Goal: Task Accomplishment & Management: Use online tool/utility

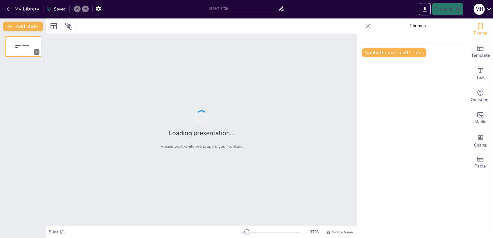
type input "Instrucciones para Enviar Pasos a Usuarios a Través del Sistema"
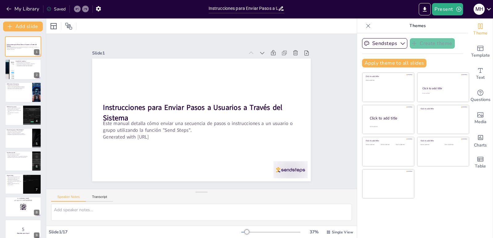
checkbox input "true"
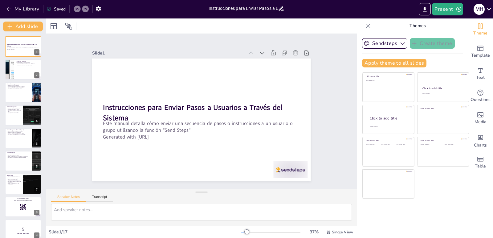
checkbox input "true"
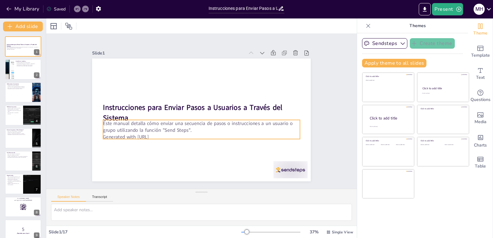
checkbox input "true"
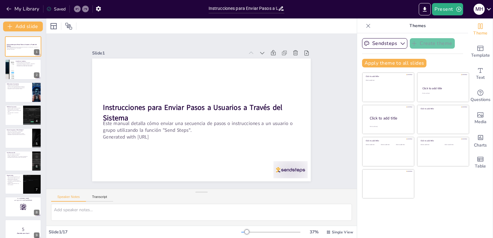
checkbox input "true"
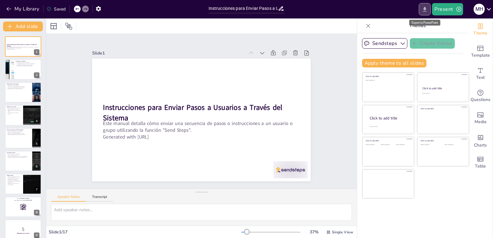
click at [425, 9] on icon "Export to PowerPoint" at bounding box center [425, 9] width 4 height 5
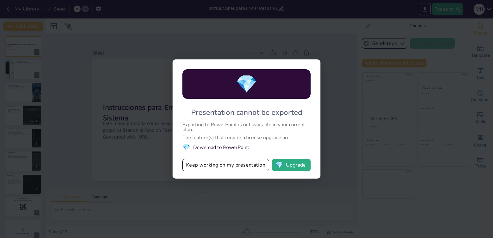
click at [372, 164] on div "💎 Presentation cannot be exported Exporting to PowerPoint is not available in y…" at bounding box center [246, 119] width 493 height 238
click at [315, 66] on div "💎 Presentation cannot be exported Exporting to PowerPoint is not available in y…" at bounding box center [247, 118] width 148 height 119
checkbox input "true"
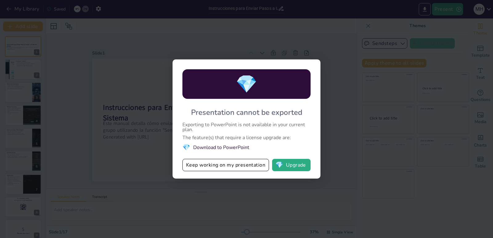
checkbox input "true"
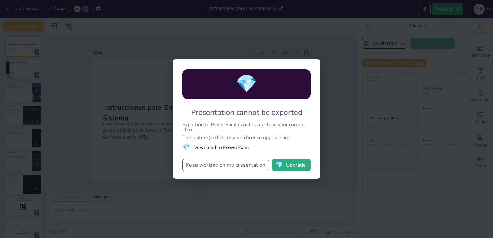
checkbox input "true"
click at [231, 163] on button "Keep working on my presentation" at bounding box center [225, 165] width 87 height 12
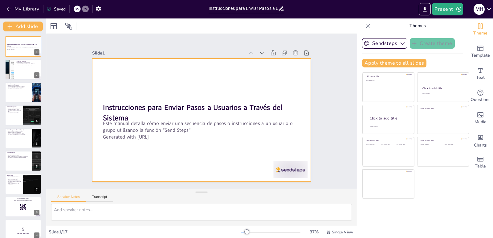
checkbox input "true"
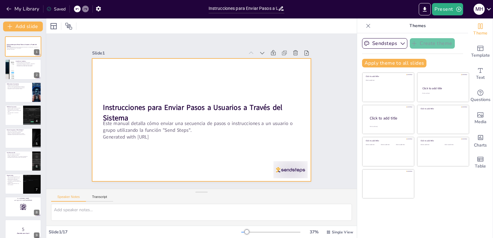
checkbox input "true"
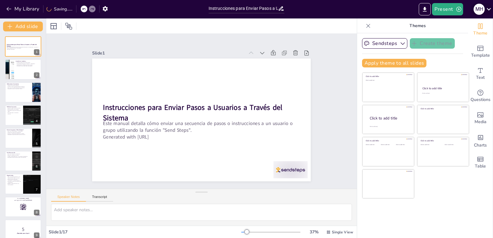
click at [489, 9] on icon at bounding box center [488, 9] width 4 height 2
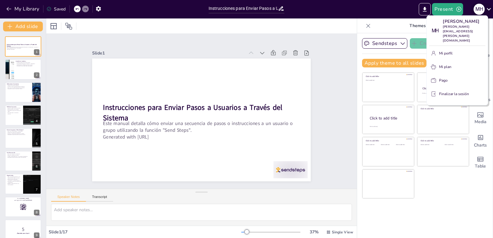
click at [489, 9] on div at bounding box center [246, 119] width 493 height 238
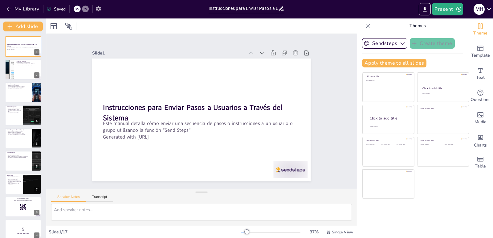
click at [96, 7] on icon "button" at bounding box center [98, 9] width 6 height 6
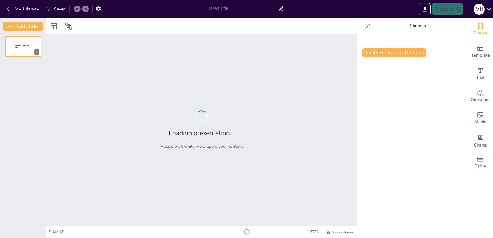
type input "Instrucciones para Enviar Pasos a Usuarios a Través del Sistema"
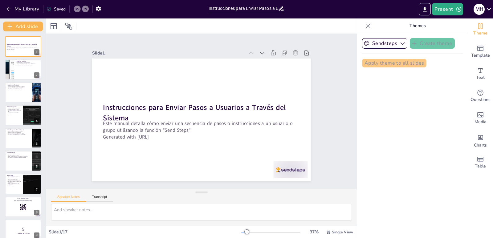
checkbox input "true"
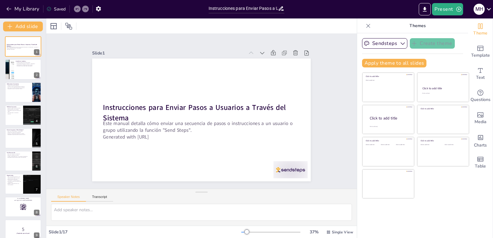
checkbox input "true"
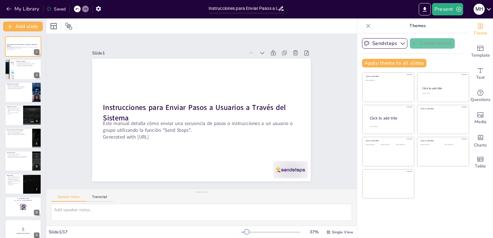
click at [490, 6] on icon at bounding box center [489, 9] width 8 height 8
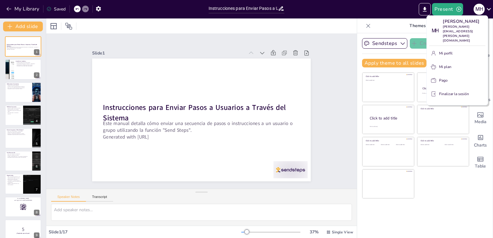
click at [448, 8] on div at bounding box center [246, 119] width 493 height 238
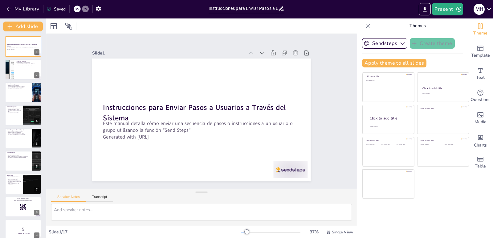
click at [448, 8] on button "Present" at bounding box center [447, 9] width 31 height 12
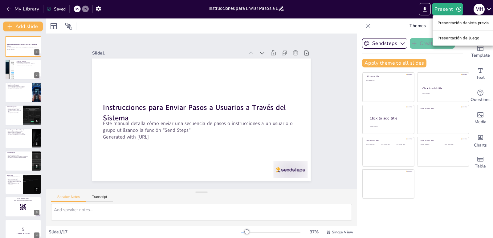
click at [459, 40] on font "Presentación del juego" at bounding box center [458, 38] width 42 height 5
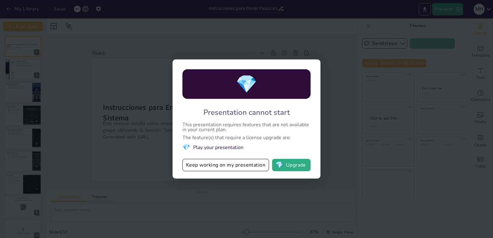
click at [427, 103] on div "💎 Presentation cannot start This presentation requires features that are not av…" at bounding box center [246, 119] width 493 height 238
click at [237, 164] on button "Keep working on my presentation" at bounding box center [225, 165] width 87 height 12
checkbox input "true"
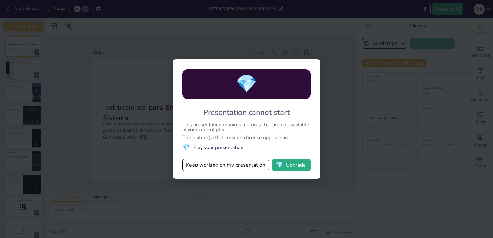
checkbox input "true"
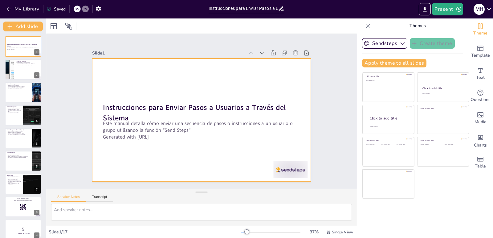
checkbox input "true"
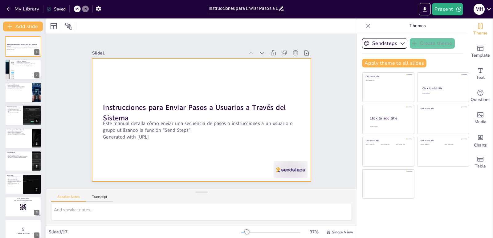
checkbox input "true"
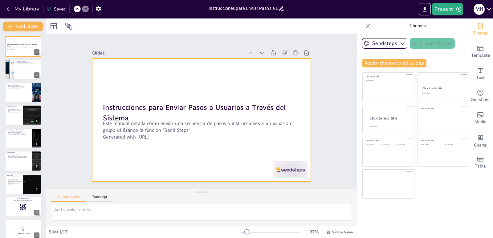
checkbox input "true"
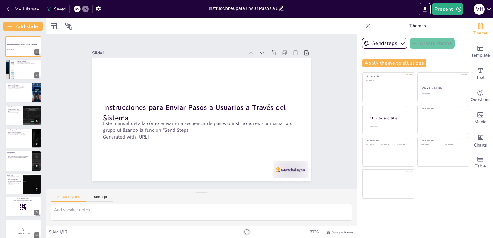
click at [62, 7] on div "Saved" at bounding box center [56, 9] width 19 height 6
click at [52, 11] on div "Saving......" at bounding box center [60, 9] width 26 height 6
checkbox input "true"
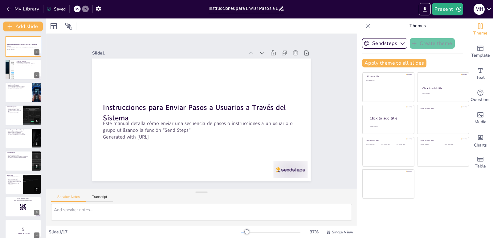
checkbox input "true"
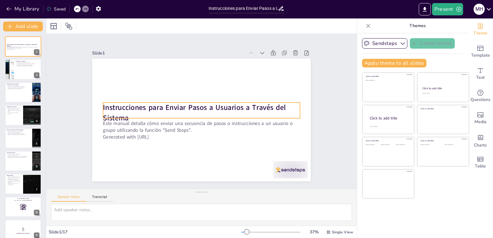
checkbox input "true"
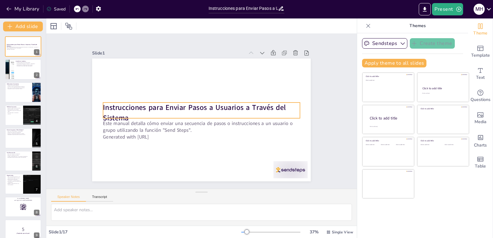
checkbox input "true"
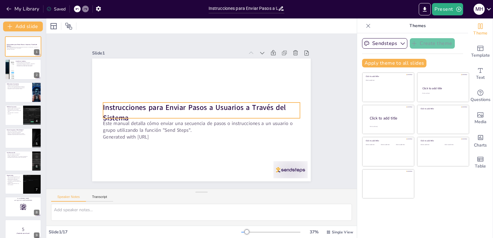
checkbox input "true"
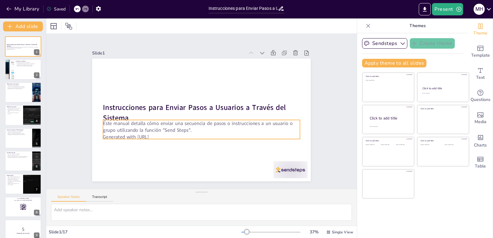
checkbox input "true"
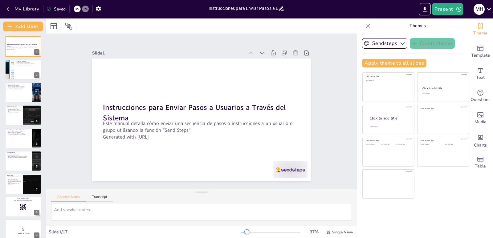
click at [365, 24] on icon at bounding box center [368, 26] width 6 height 6
checkbox input "true"
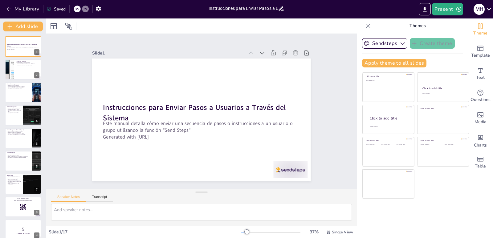
checkbox input "true"
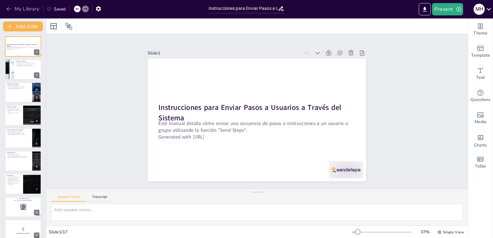
click at [15, 13] on button "My Library" at bounding box center [23, 9] width 37 height 10
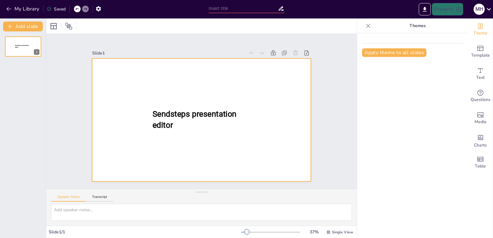
type input "Instrucciones para Enviar Pasos a Usuarios a Través del Sistema"
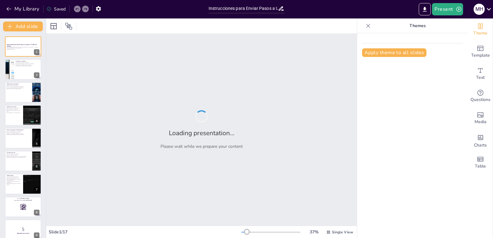
checkbox input "true"
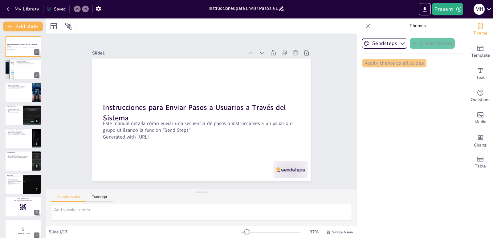
checkbox input "true"
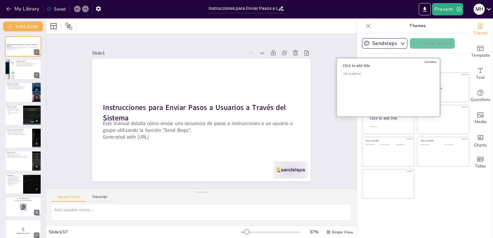
checkbox input "true"
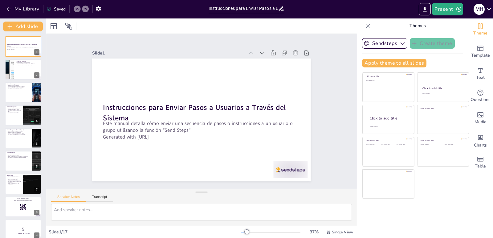
checkbox input "true"
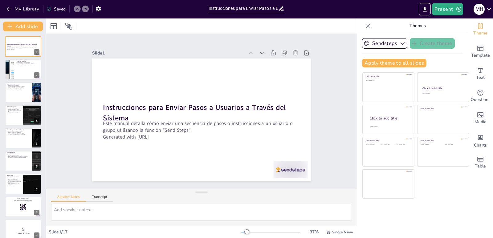
checkbox input "true"
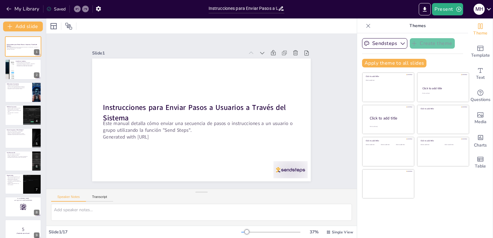
checkbox input "true"
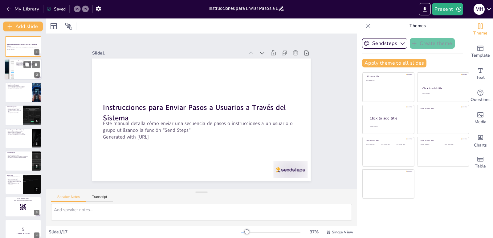
checkbox input "true"
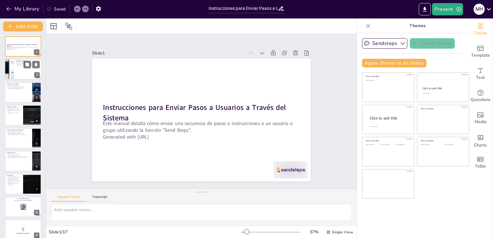
checkbox input "true"
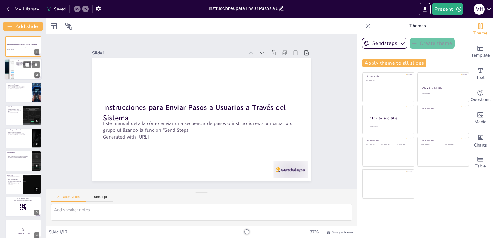
click at [23, 73] on div at bounding box center [23, 69] width 37 height 21
type textarea "Acceder al sistema es fundamental, ya que sin este paso no podrás utilizar la f…"
checkbox input "true"
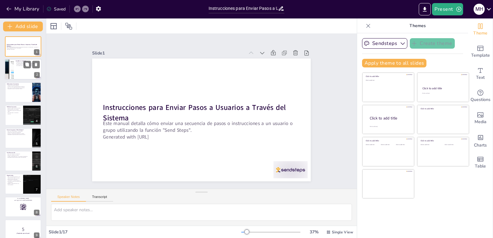
checkbox input "true"
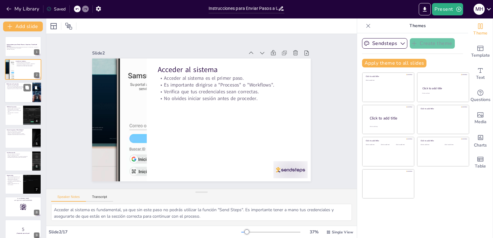
checkbox input "true"
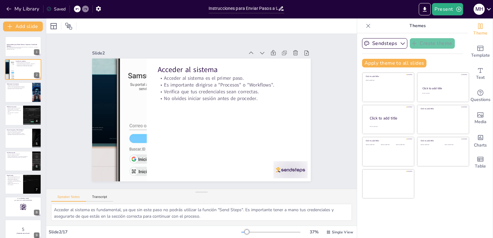
click at [24, 82] on div "Seleccionar el proceso Selecciona el proceso deseado. Utiliza la función de bús…" at bounding box center [23, 92] width 36 height 20
type textarea "La selección del proceso correcto es crucial, ya que esto determina qué pasos s…"
checkbox input "true"
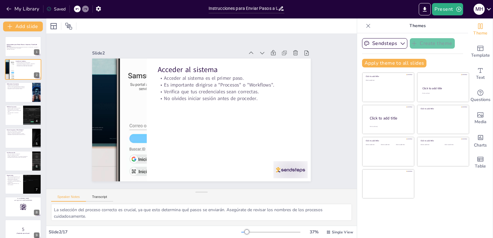
checkbox input "true"
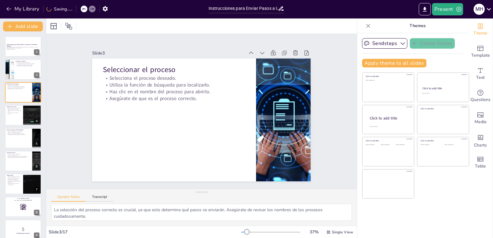
checkbox input "true"
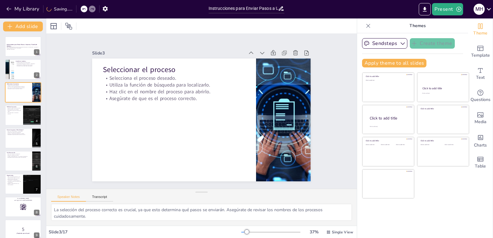
checkbox input "true"
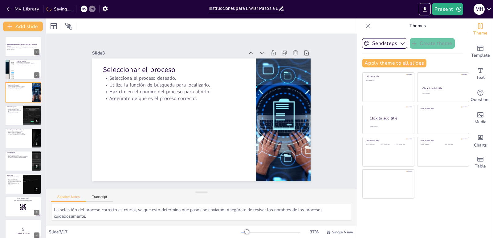
checkbox input "true"
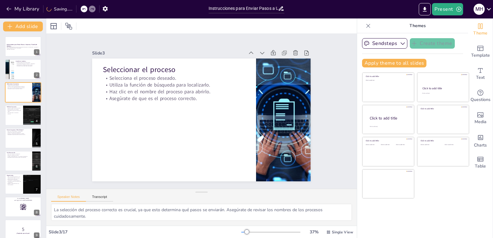
checkbox input "true"
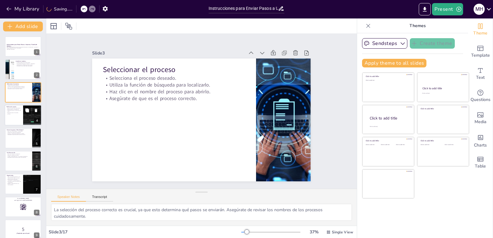
checkbox input "true"
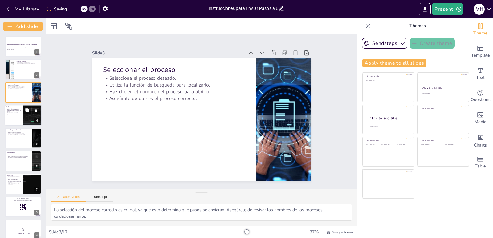
checkbox input "true"
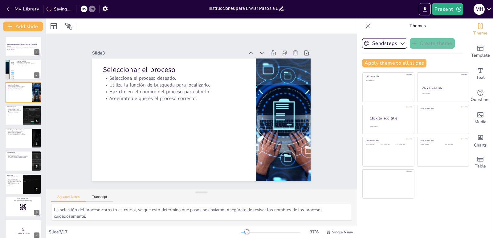
checkbox input "true"
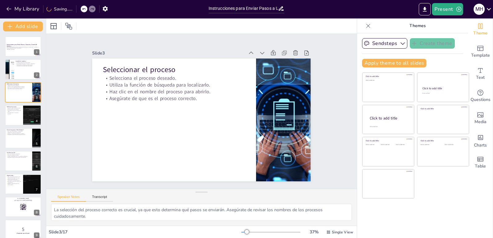
checkbox input "true"
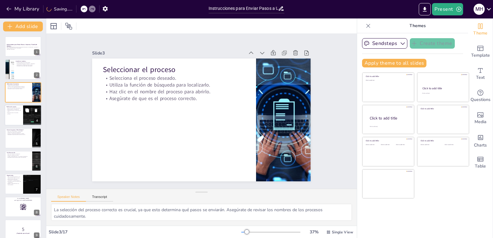
checkbox input "true"
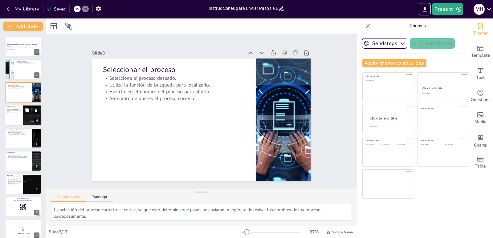
checkbox input "true"
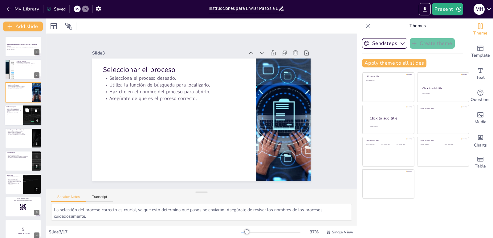
checkbox input "true"
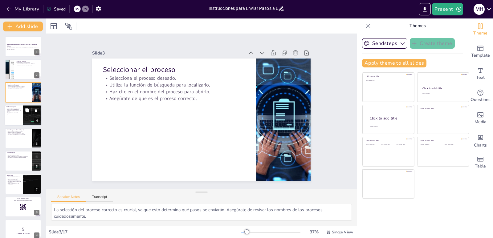
click at [21, 113] on p "No envíes pasos sin revisarlos primero." at bounding box center [13, 113] width 15 height 2
type textarea "La revisión de los pasos es esencial para evitar malentendidos y asegurar que e…"
checkbox input "true"
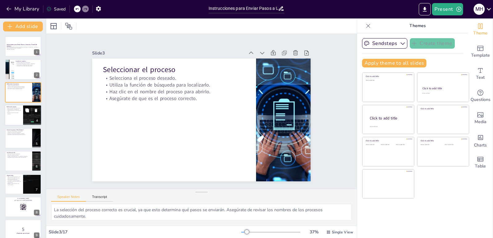
checkbox input "true"
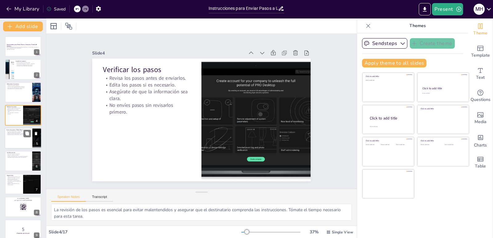
checkbox input "true"
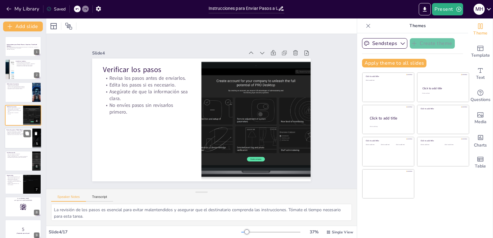
checkbox input "true"
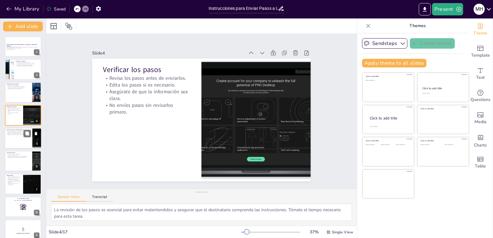
checkbox input "true"
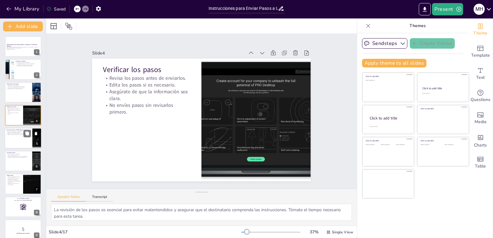
click at [21, 134] on p "Asegúrate de que todo esté listo antes de enviar." at bounding box center [18, 134] width 24 height 1
type textarea "Hacer clic en el botón de envío es un paso crucial para iniciar el proceso de c…"
checkbox input "true"
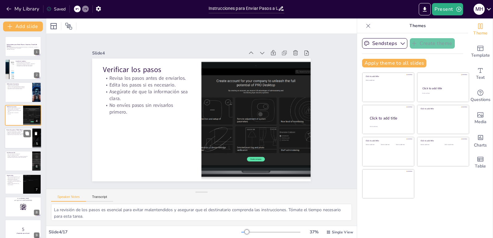
checkbox input "true"
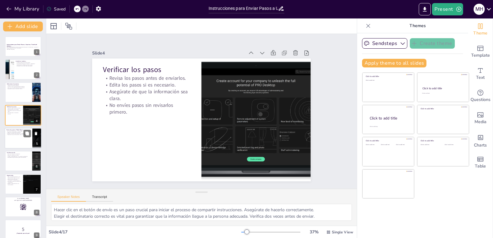
scroll to position [3, 0]
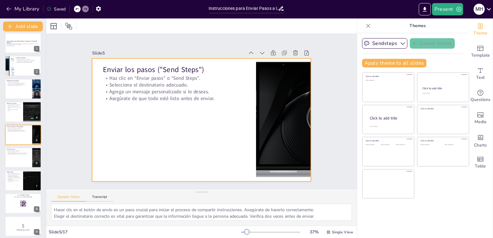
checkbox input "true"
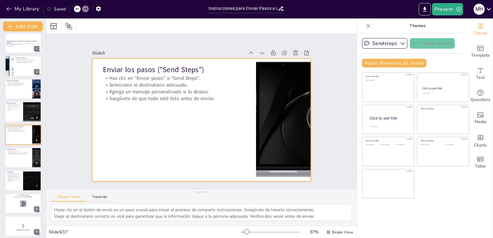
checkbox input "true"
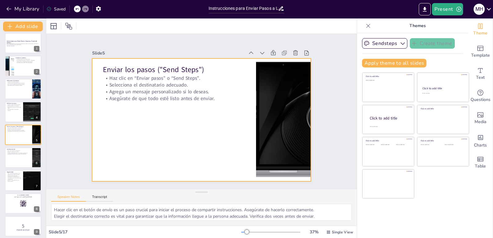
checkbox input "true"
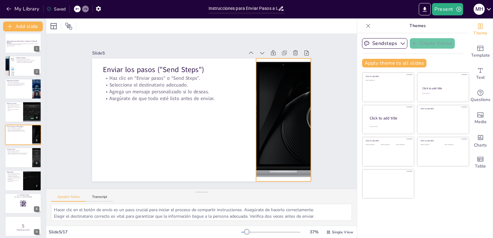
click at [258, 131] on div at bounding box center [242, 40] width 212 height 274
checkbox input "true"
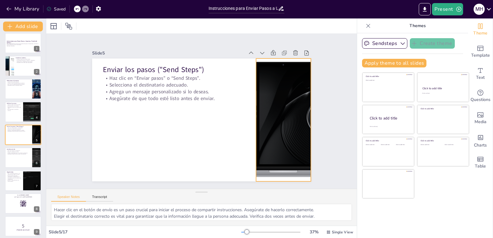
checkbox input "true"
click at [258, 131] on div at bounding box center [280, 136] width 266 height 171
checkbox input "true"
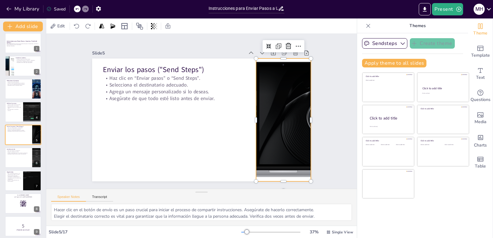
checkbox input "true"
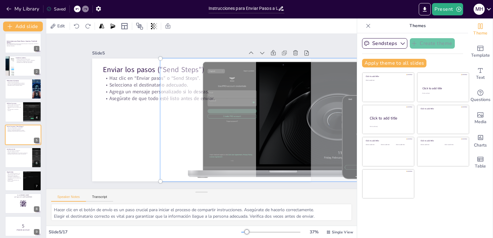
checkbox input "true"
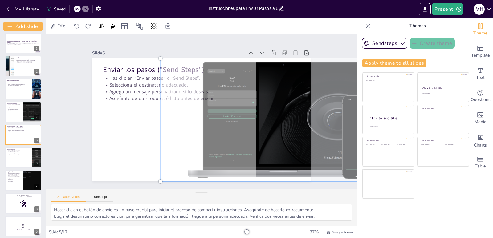
checkbox input "true"
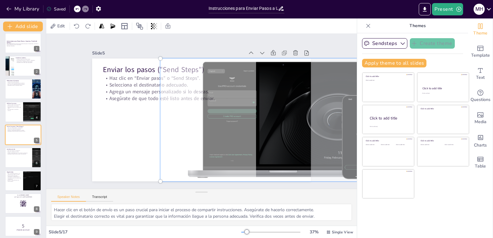
checkbox input "true"
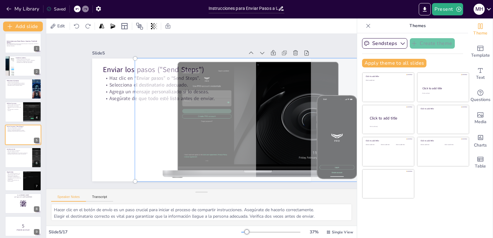
checkbox input "true"
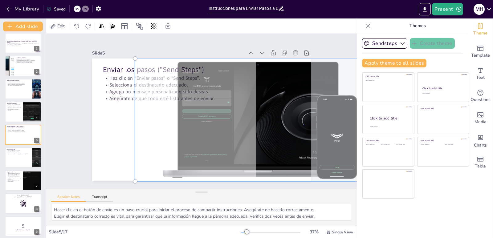
checkbox input "true"
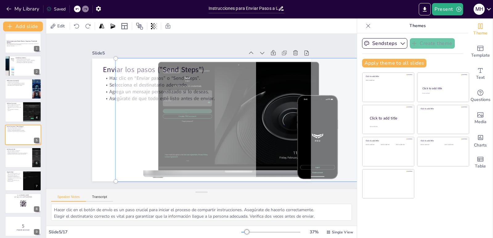
checkbox input "true"
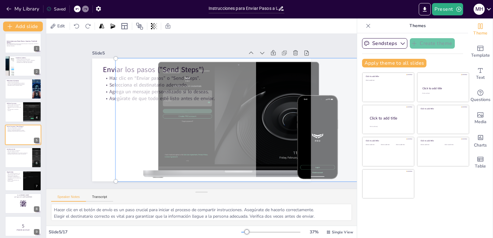
checkbox input "true"
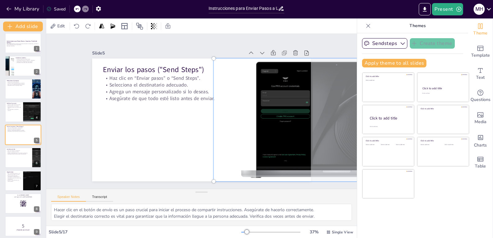
drag, startPoint x: 258, startPoint y: 131, endPoint x: 311, endPoint y: 139, distance: 53.9
click at [311, 139] on div at bounding box center [314, 186] width 284 height 239
click at [144, 140] on div at bounding box center [197, 119] width 251 height 216
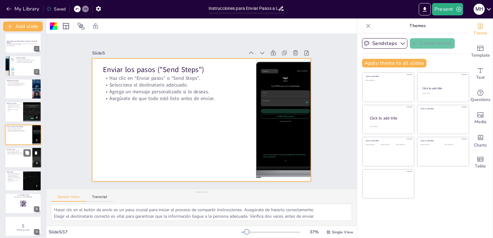
click at [18, 161] on div at bounding box center [23, 157] width 37 height 21
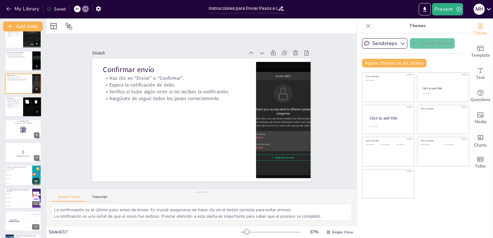
scroll to position [88, 0]
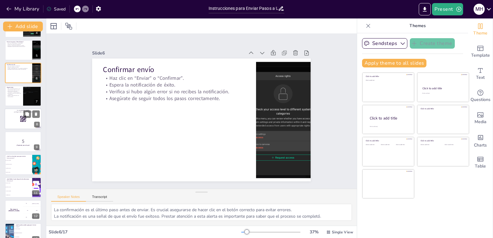
click at [19, 118] on div at bounding box center [23, 118] width 37 height 21
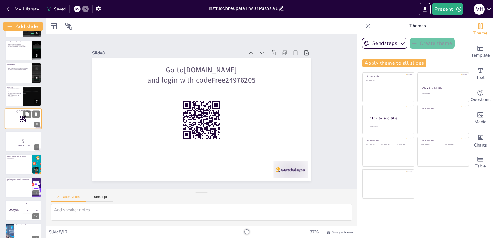
scroll to position [72, 0]
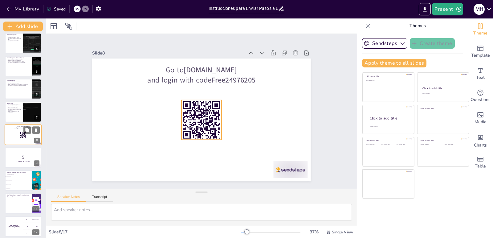
click at [22, 134] on rect at bounding box center [23, 135] width 7 height 7
click at [21, 153] on div at bounding box center [23, 157] width 37 height 21
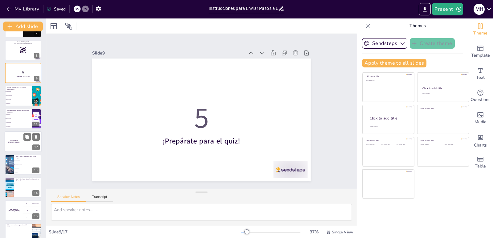
click at [18, 143] on div "The winner is [PERSON_NAME]" at bounding box center [14, 141] width 18 height 21
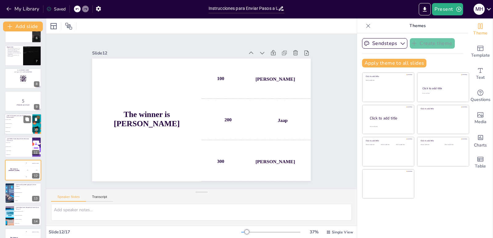
click at [18, 126] on li "Verificar los pasos" at bounding box center [19, 128] width 28 height 4
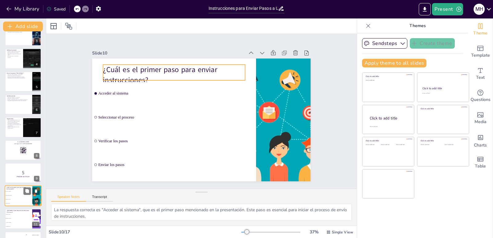
scroll to position [56, 0]
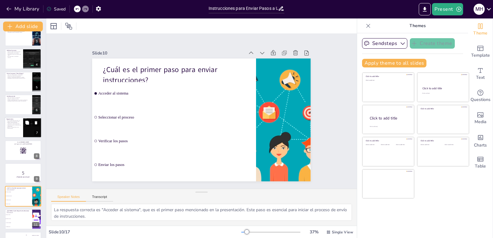
click at [7, 134] on div at bounding box center [23, 127] width 37 height 21
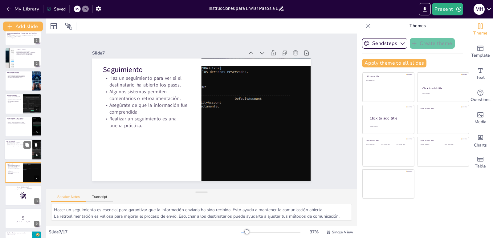
scroll to position [0, 0]
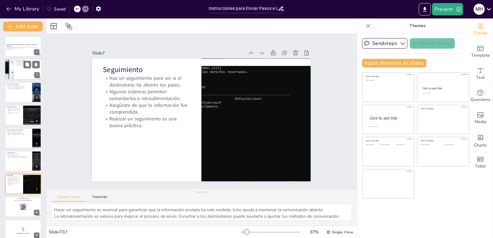
click at [18, 75] on div at bounding box center [23, 69] width 37 height 21
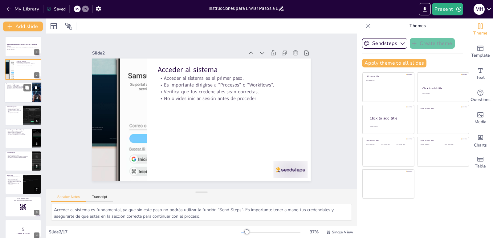
click at [18, 91] on div at bounding box center [23, 92] width 37 height 21
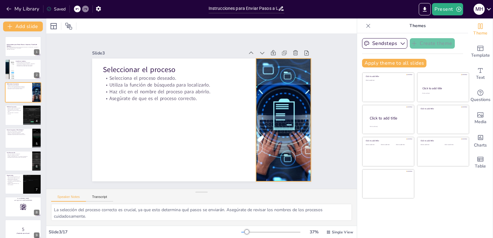
click at [270, 108] on div at bounding box center [280, 137] width 196 height 156
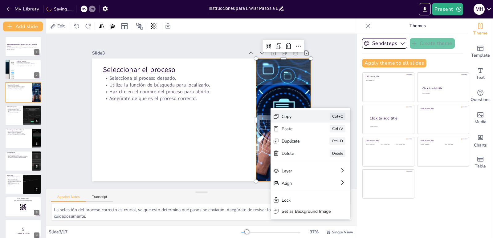
click at [328, 148] on div "Copy" at bounding box center [343, 151] width 31 height 6
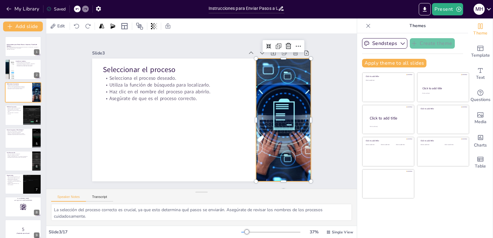
click at [285, 107] on div at bounding box center [273, 152] width 209 height 183
click at [261, 107] on div at bounding box center [159, 40] width 201 height 213
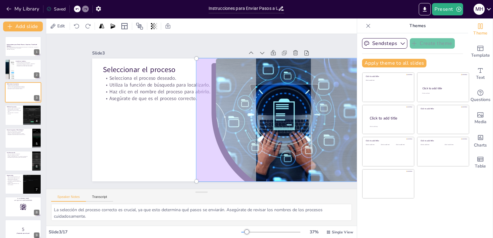
click at [284, 72] on div at bounding box center [282, 128] width 194 height 148
click at [284, 72] on div at bounding box center [262, 167] width 223 height 212
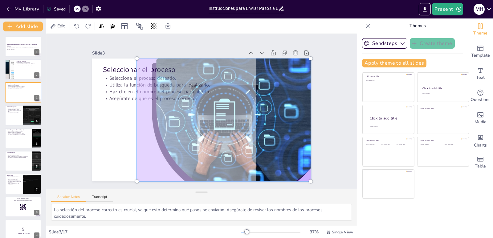
drag, startPoint x: 251, startPoint y: 116, endPoint x: 134, endPoint y: 119, distance: 117.1
click at [134, 119] on div at bounding box center [184, 128] width 193 height 218
click at [177, 116] on div at bounding box center [218, 128] width 218 height 193
click at [177, 116] on div at bounding box center [214, 132] width 223 height 212
drag, startPoint x: 266, startPoint y: 120, endPoint x: 282, endPoint y: 140, distance: 25.8
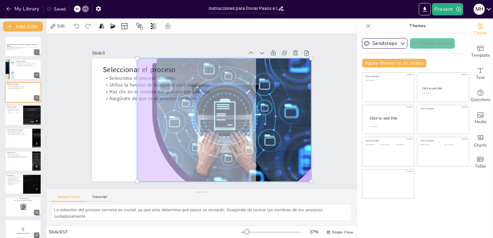
click at [282, 140] on div at bounding box center [214, 132] width 223 height 212
click at [275, 125] on div at bounding box center [213, 133] width 222 height 218
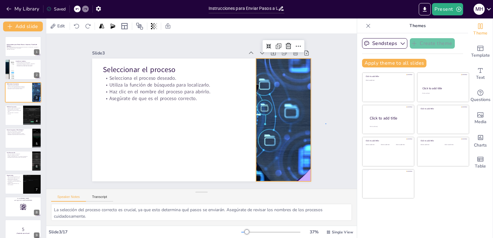
click at [310, 124] on div "Slide 1 Instrucciones para Enviar Pasos a Usuarios a Través del Sistema Este ma…" at bounding box center [201, 111] width 216 height 336
click at [276, 122] on div at bounding box center [198, 136] width 156 height 196
